Goal: Communication & Community: Connect with others

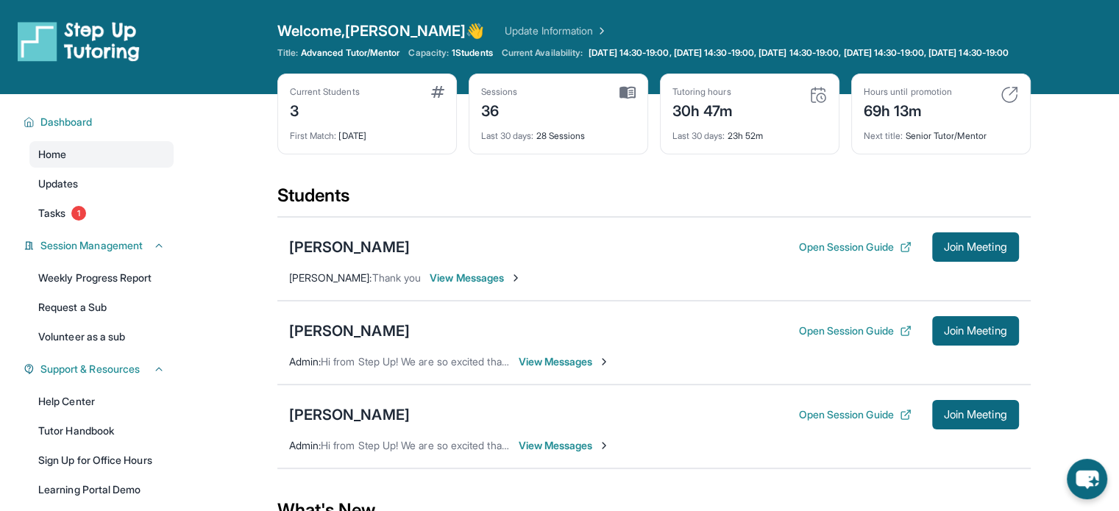
click at [521, 285] on span "View Messages" at bounding box center [475, 278] width 92 height 15
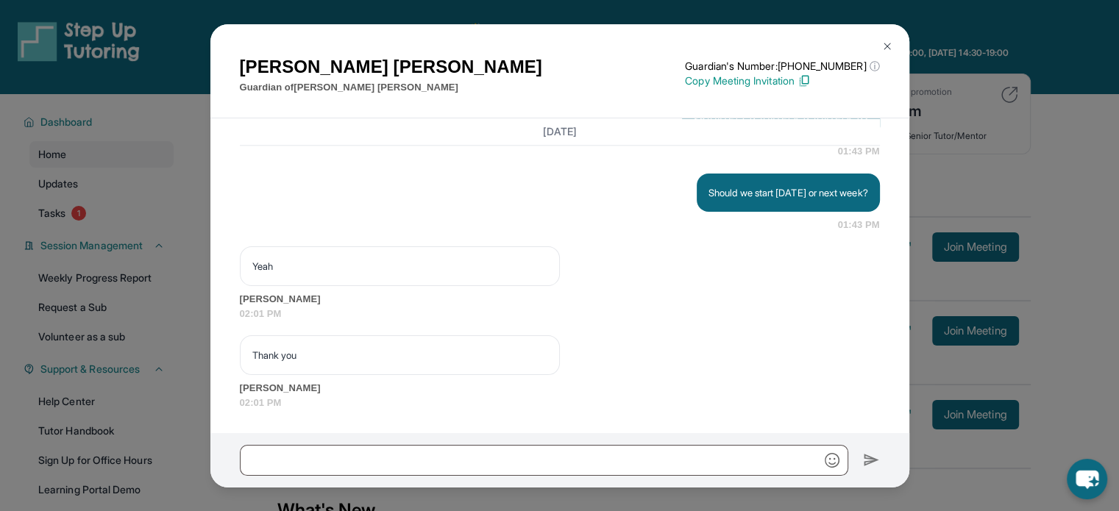
scroll to position [13215, 0]
click at [985, 226] on div "Armineh Karamian Guardian of Maximilian Karamian Guardian's Number: +1402799453…" at bounding box center [559, 255] width 1119 height 511
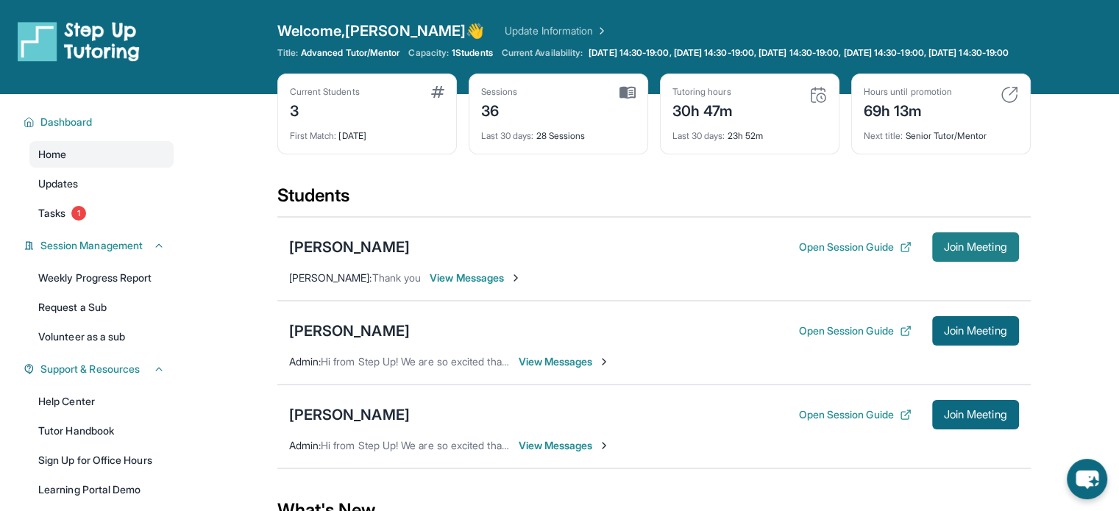
click at [982, 273] on div "Maximilian Karamian Open Session Guide Join Meeting Armineh Karamian : Thank yo…" at bounding box center [653, 259] width 753 height 84
click at [981, 252] on span "Join Meeting" at bounding box center [975, 247] width 63 height 9
click at [993, 262] on button "Join Meeting" at bounding box center [975, 246] width 87 height 29
